Goal: Task Accomplishment & Management: Complete application form

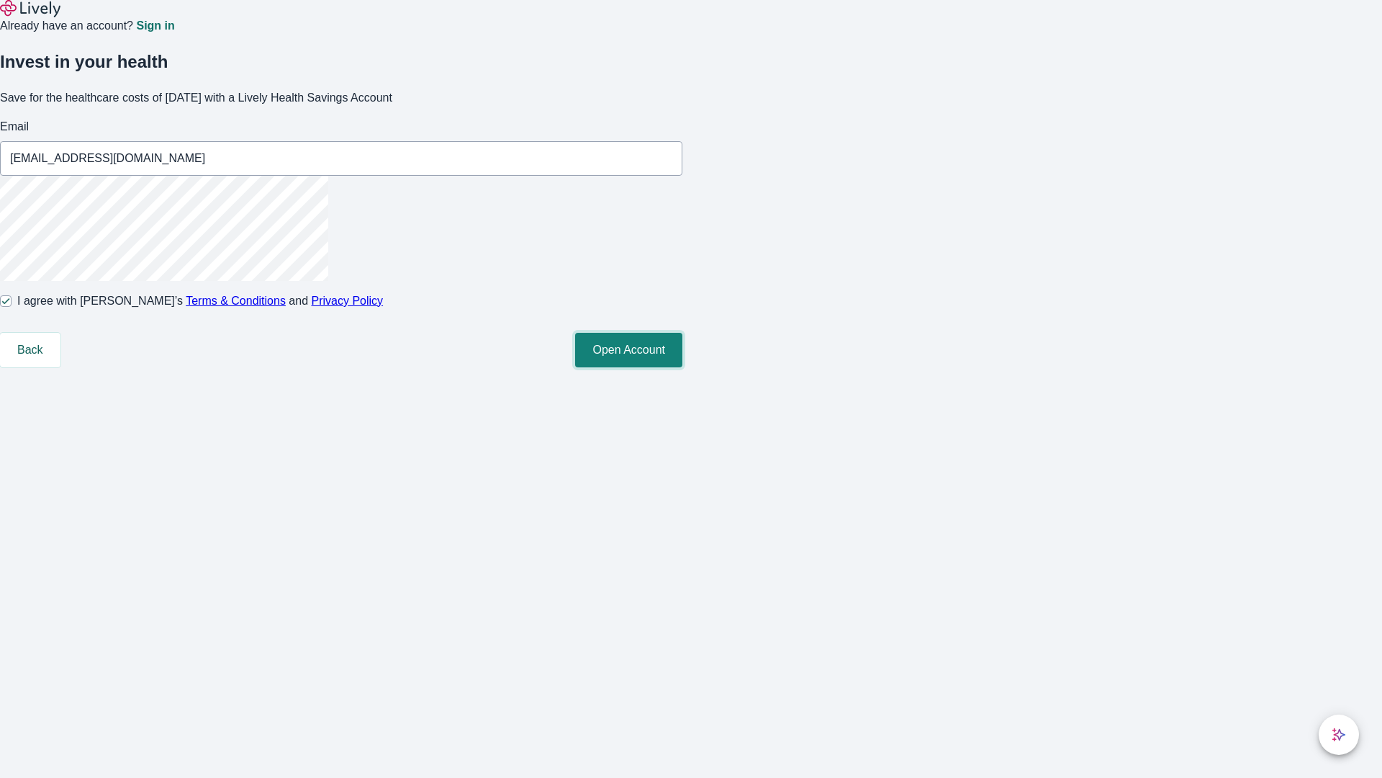
click at [682, 367] on button "Open Account" at bounding box center [628, 350] width 107 height 35
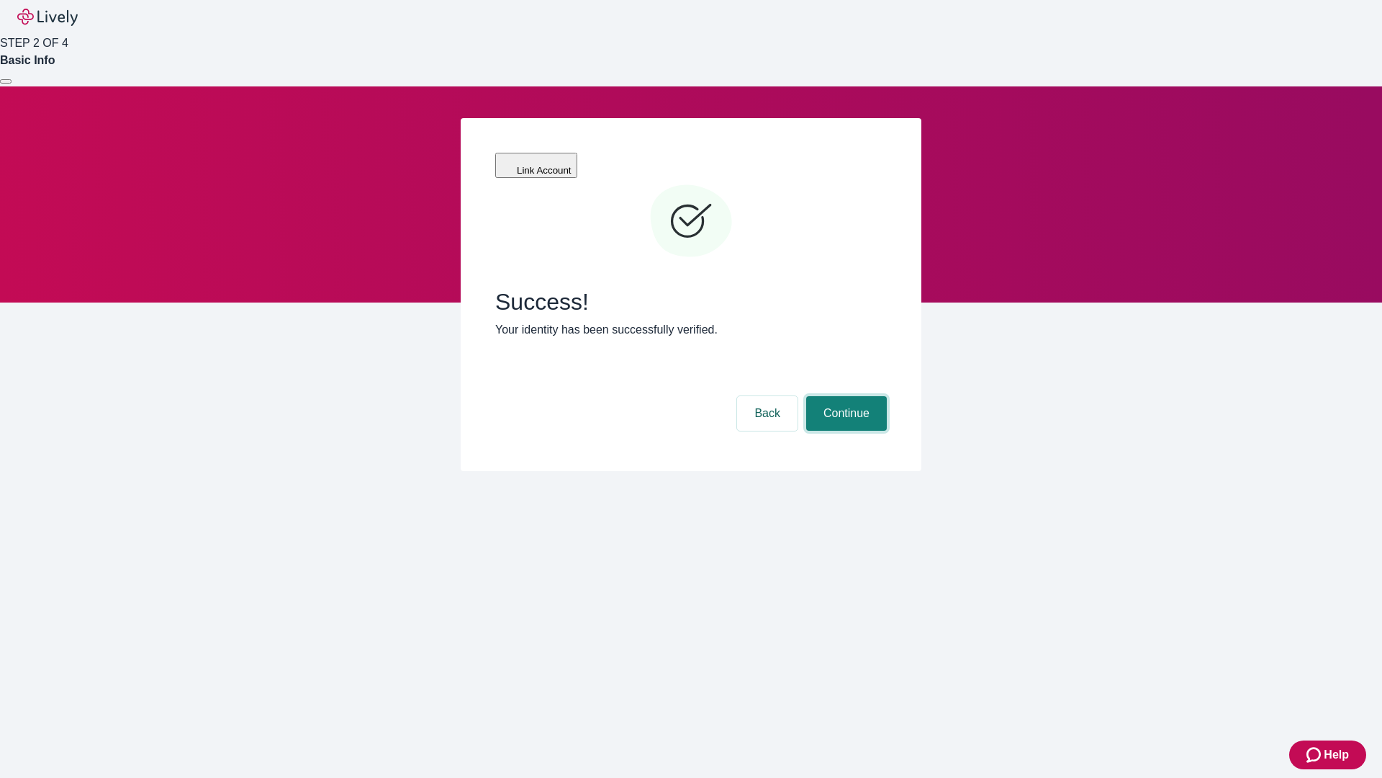
click at [844, 396] on button "Continue" at bounding box center [846, 413] width 81 height 35
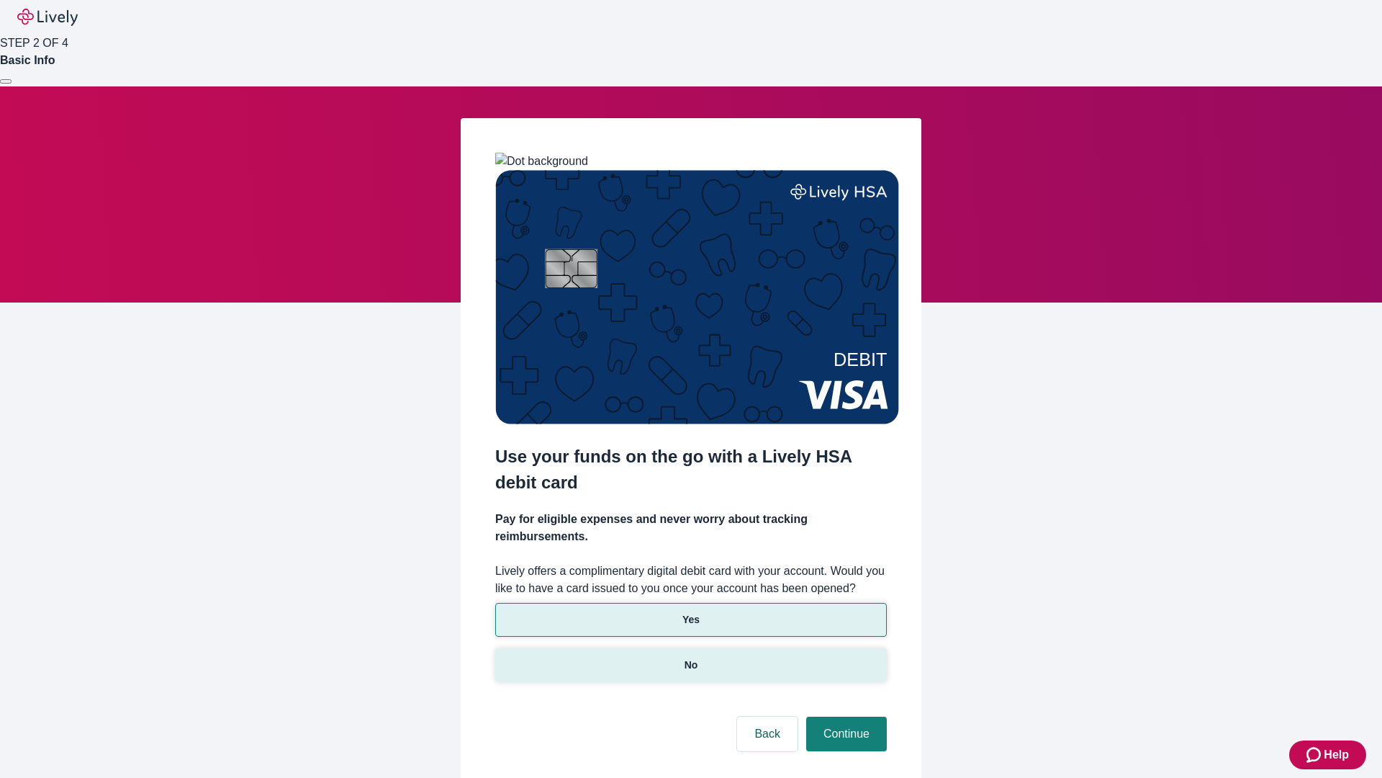
click at [690, 657] on p "No" at bounding box center [692, 664] width 14 height 15
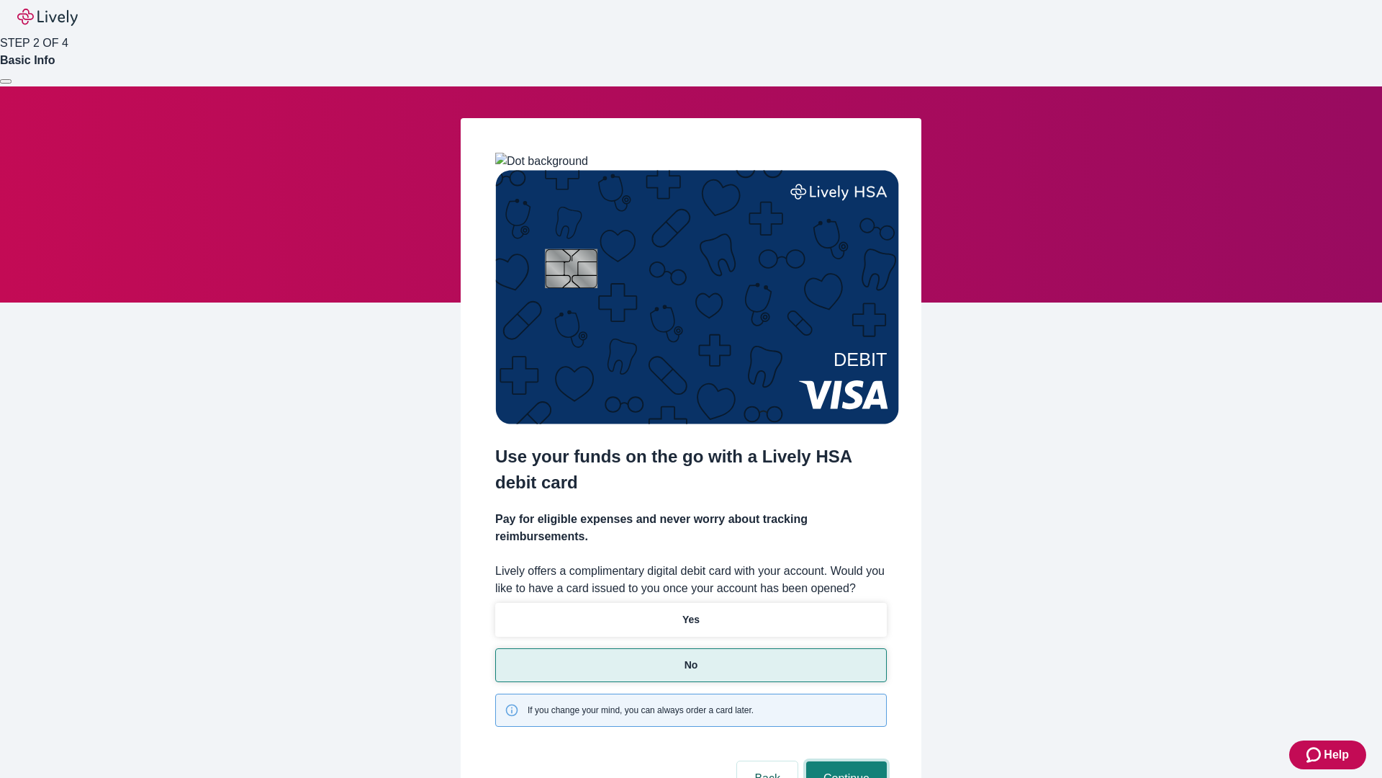
click at [844, 761] on button "Continue" at bounding box center [846, 778] width 81 height 35
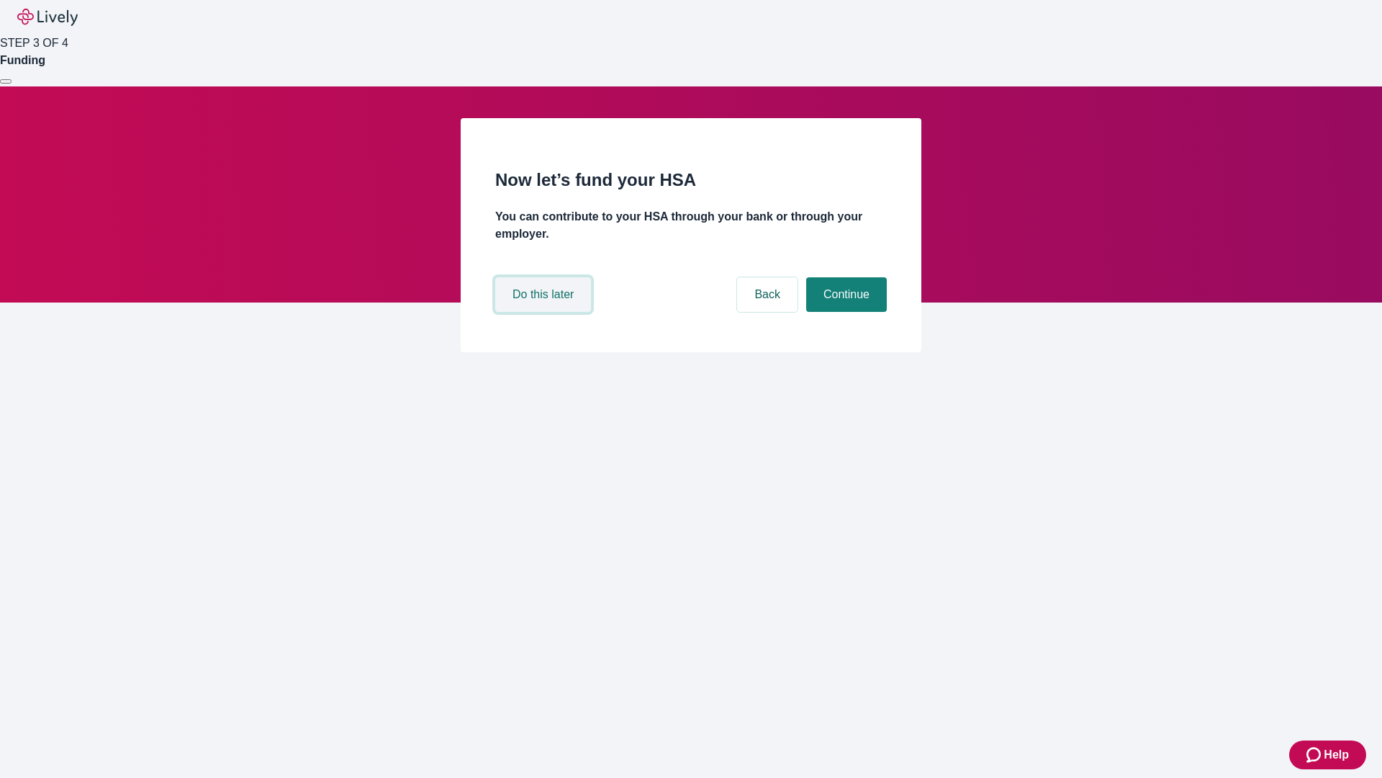
click at [545, 312] on button "Do this later" at bounding box center [543, 294] width 96 height 35
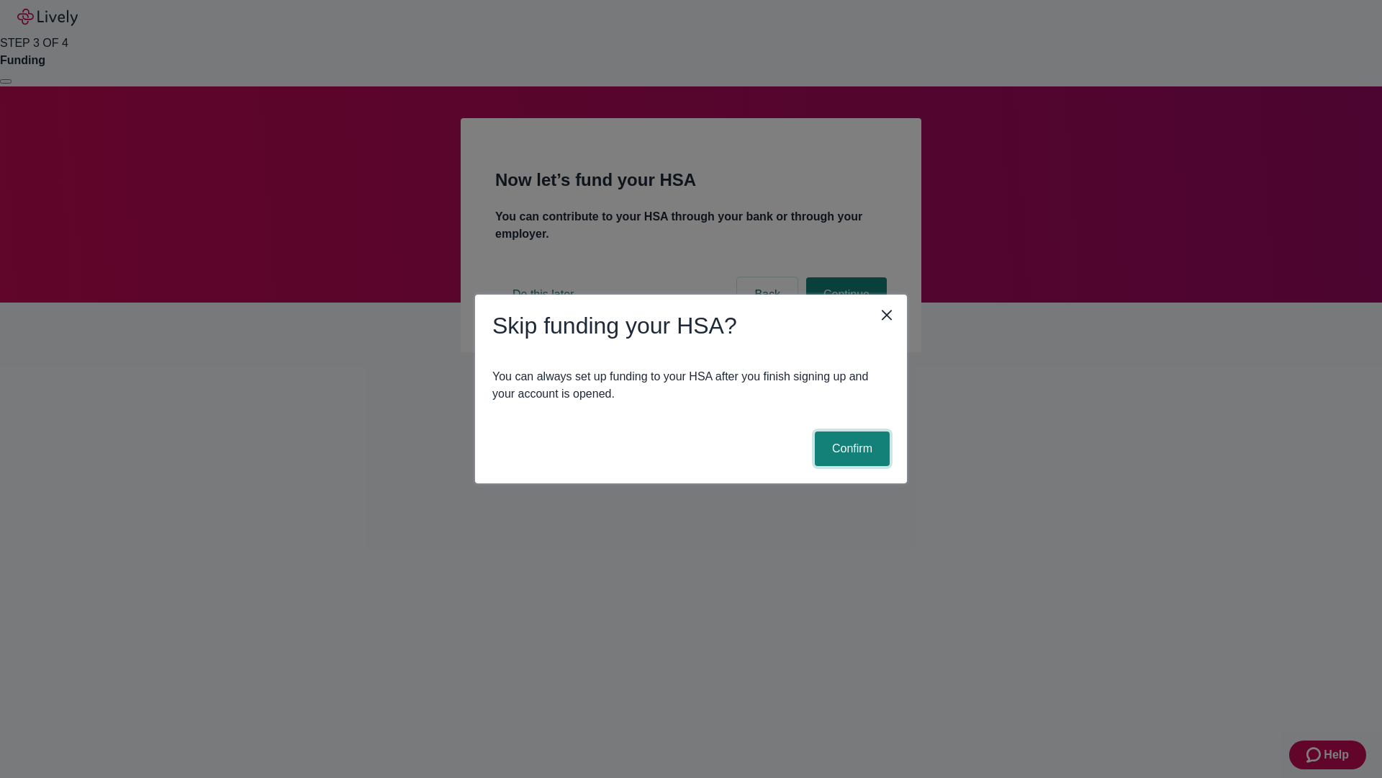
click at [850, 449] on button "Confirm" at bounding box center [852, 448] width 75 height 35
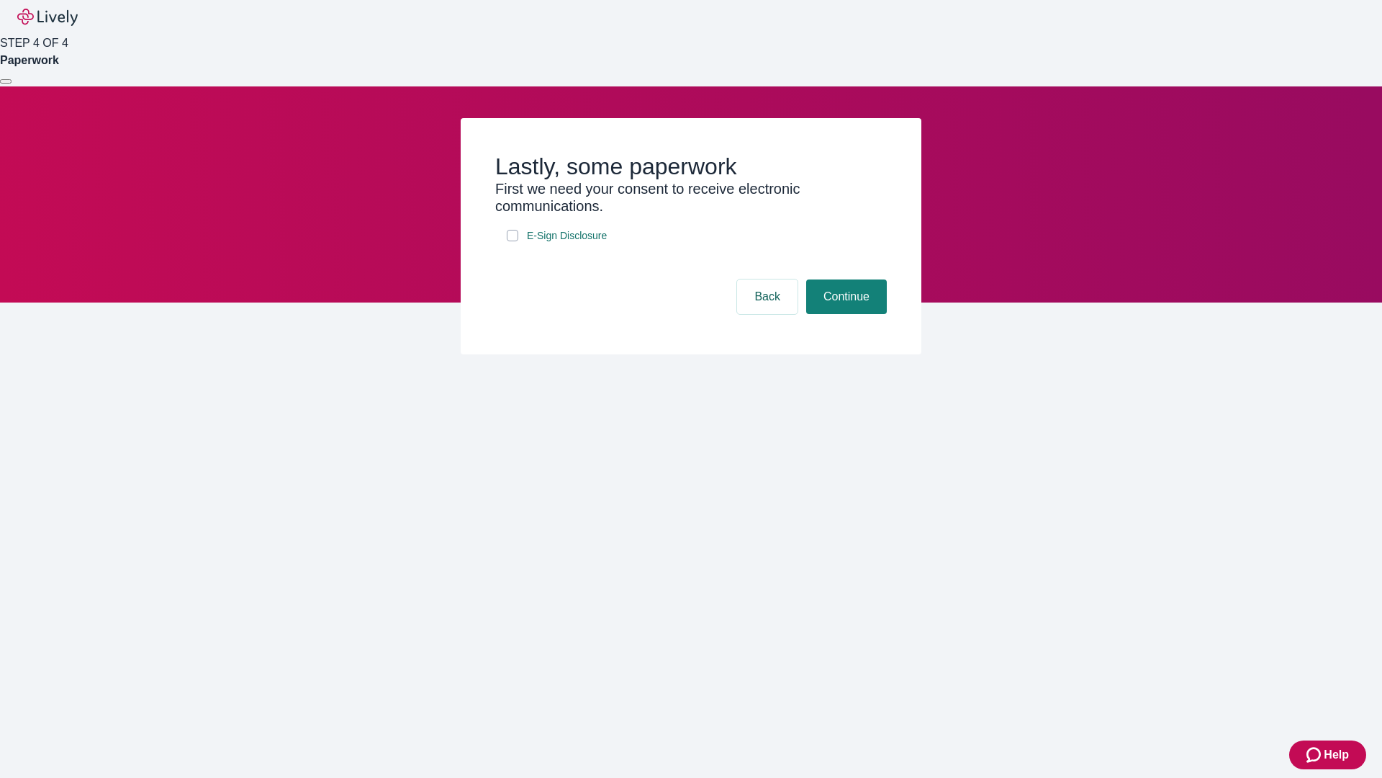
click at [513, 241] on input "E-Sign Disclosure" at bounding box center [513, 236] width 12 height 12
checkbox input "true"
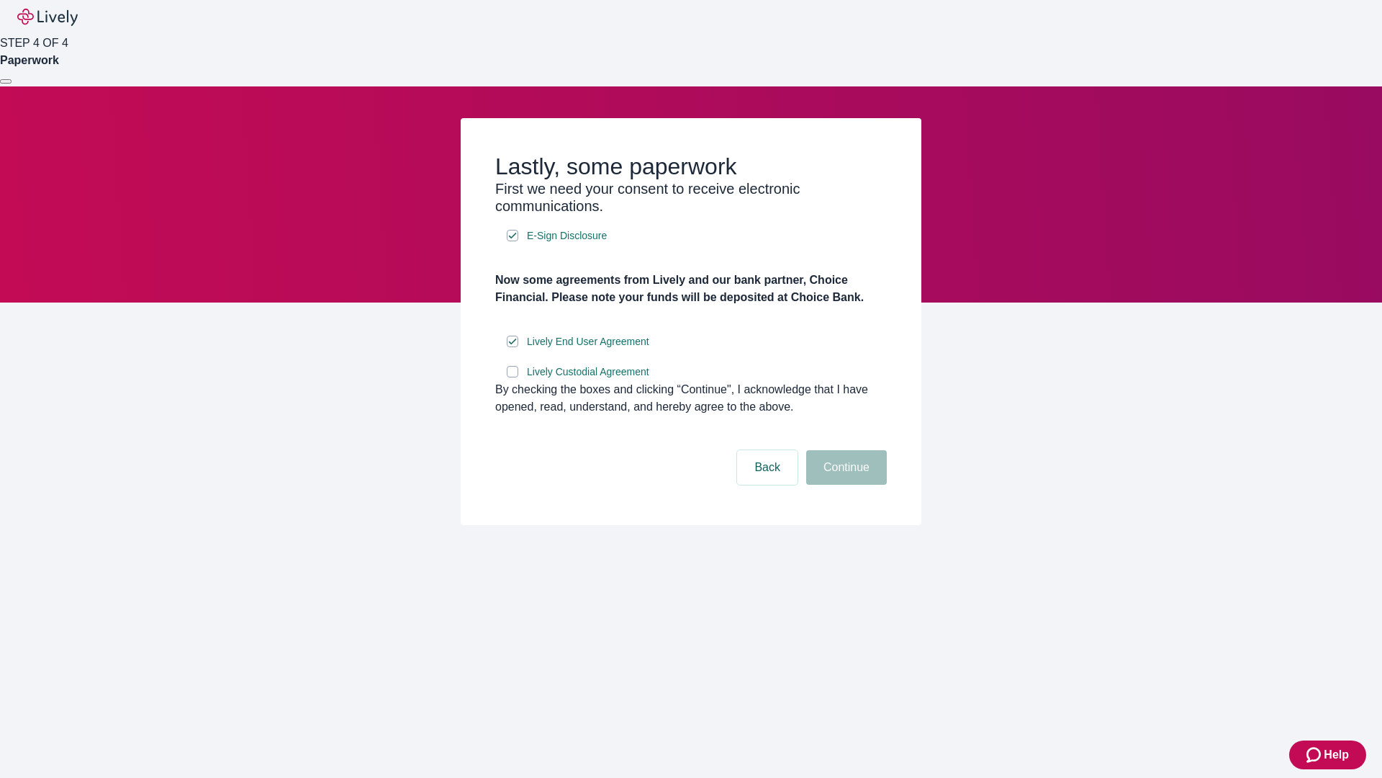
click at [513, 377] on input "Lively Custodial Agreement" at bounding box center [513, 372] width 12 height 12
checkbox input "true"
click at [844, 485] on button "Continue" at bounding box center [846, 467] width 81 height 35
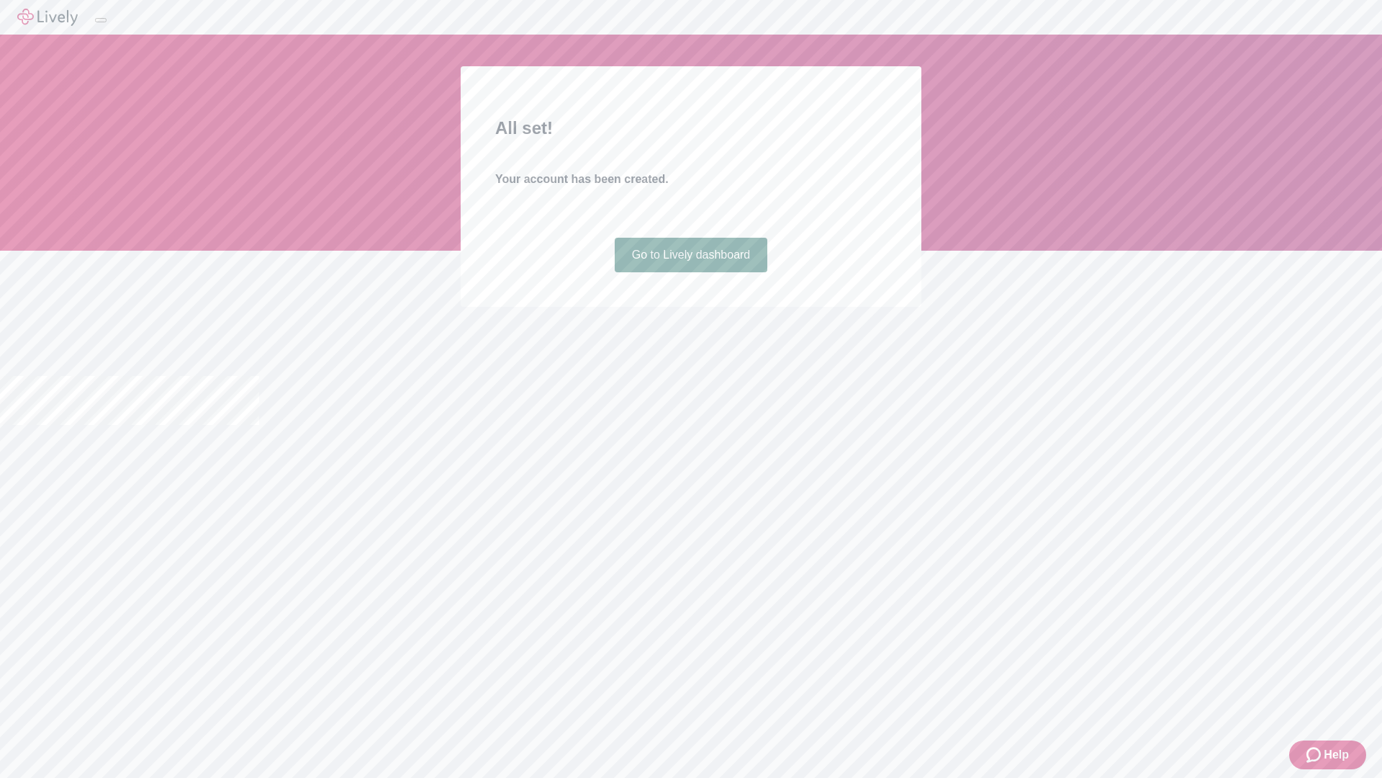
click at [690, 272] on link "Go to Lively dashboard" at bounding box center [691, 255] width 153 height 35
